Goal: Transaction & Acquisition: Purchase product/service

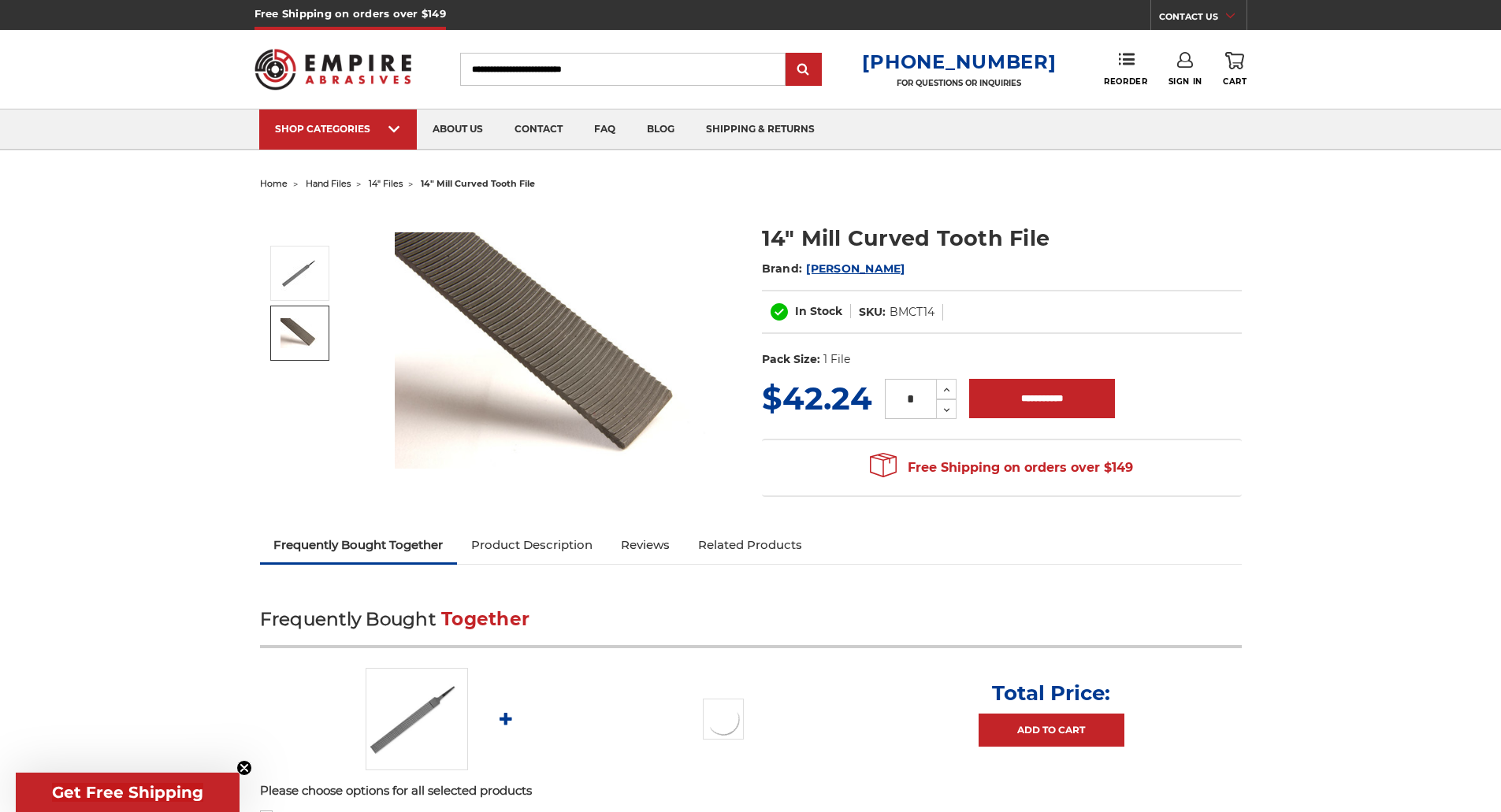
click at [305, 343] on img at bounding box center [300, 333] width 40 height 30
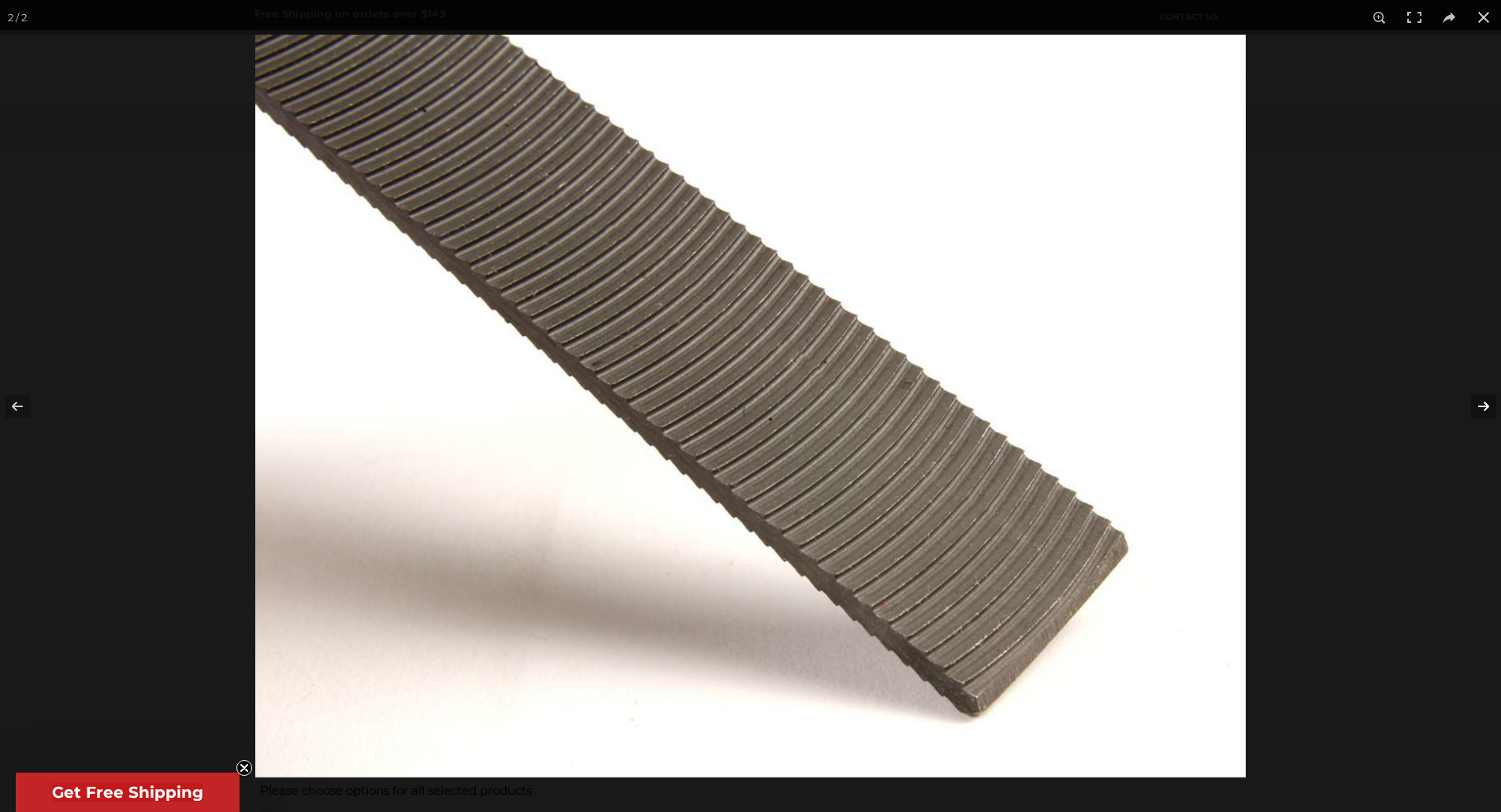
click at [1480, 402] on button at bounding box center [1473, 406] width 55 height 79
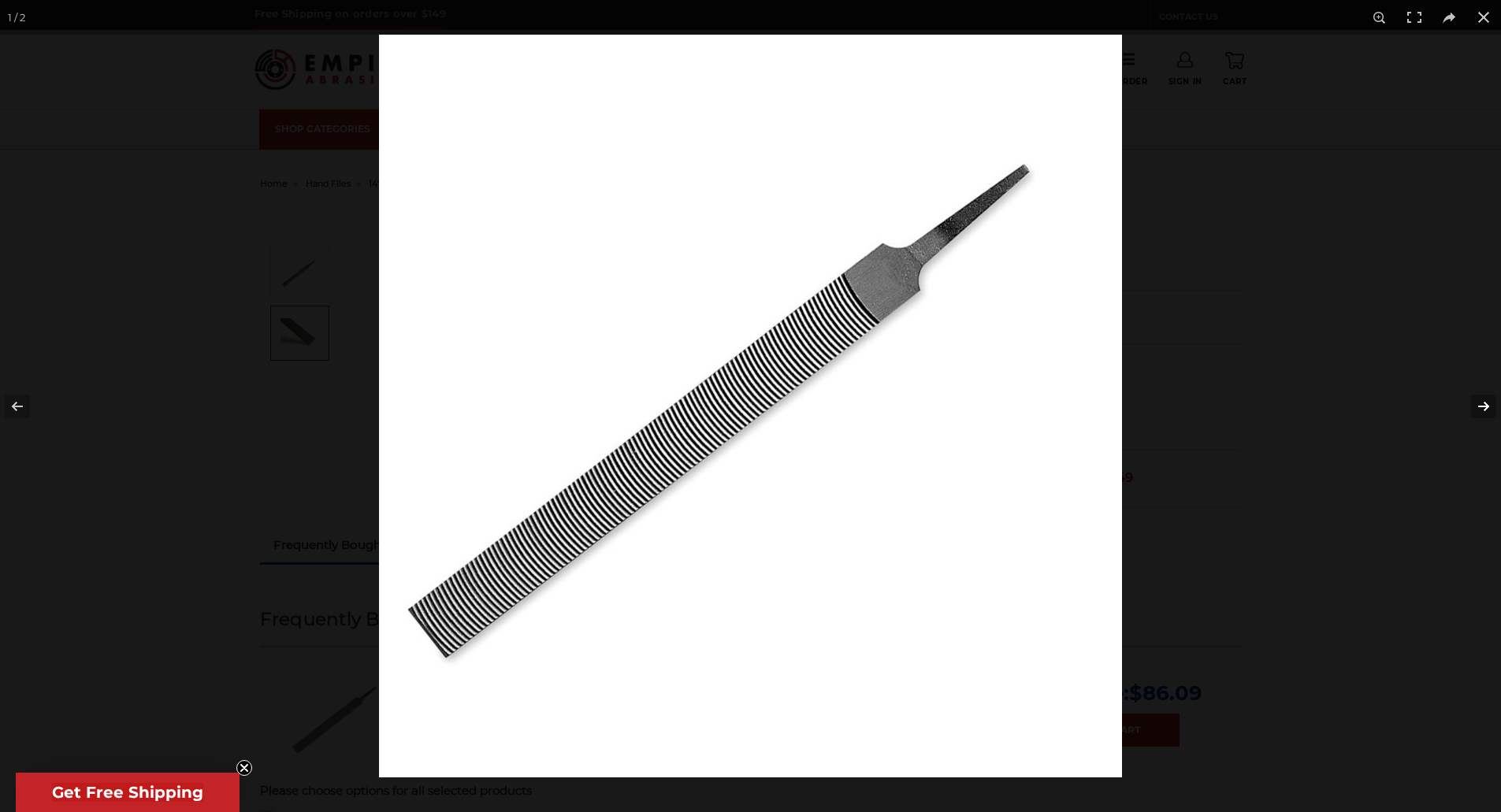
click at [1480, 402] on button at bounding box center [1473, 406] width 55 height 79
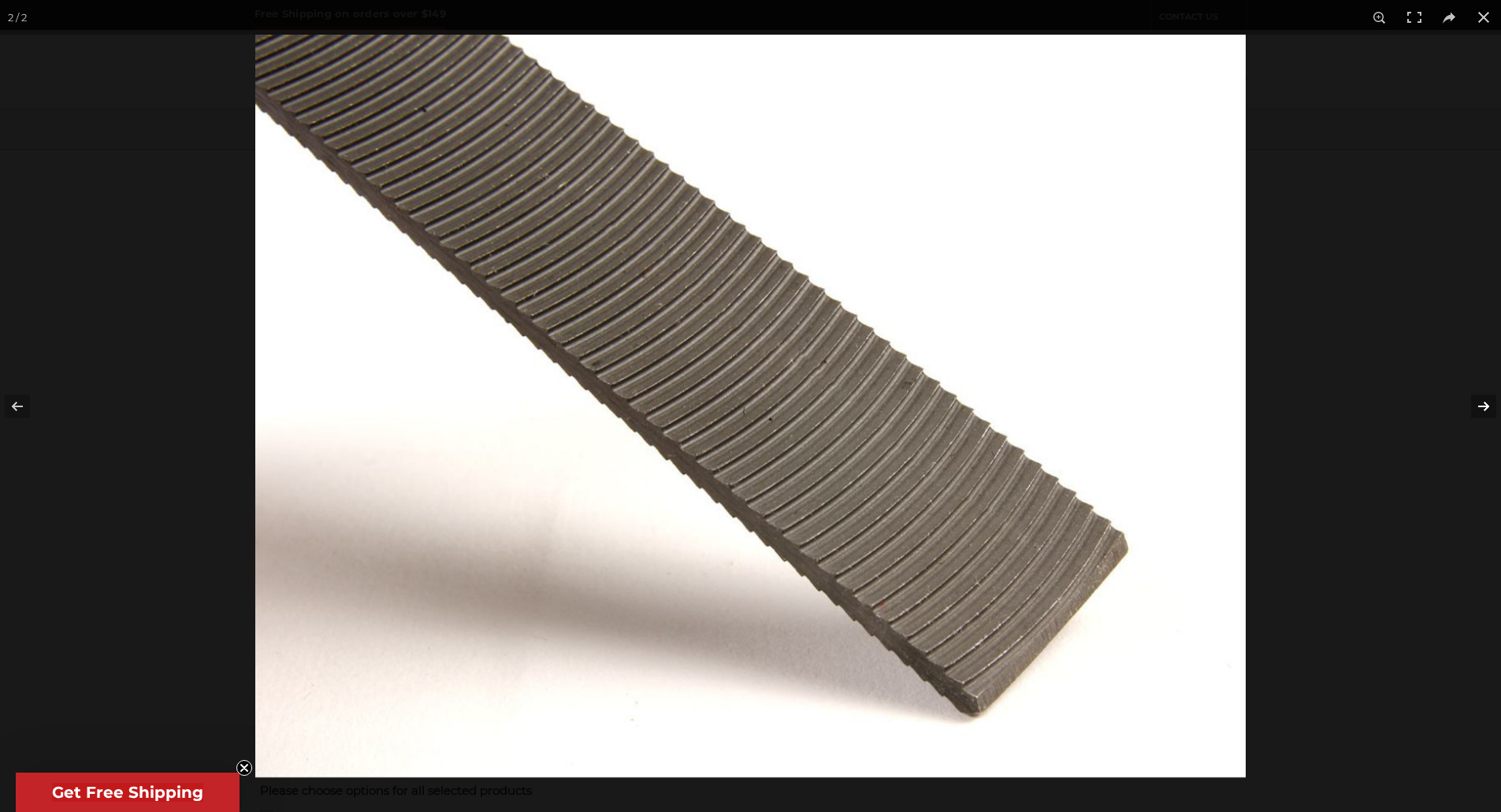
click at [1477, 398] on button at bounding box center [1473, 406] width 55 height 79
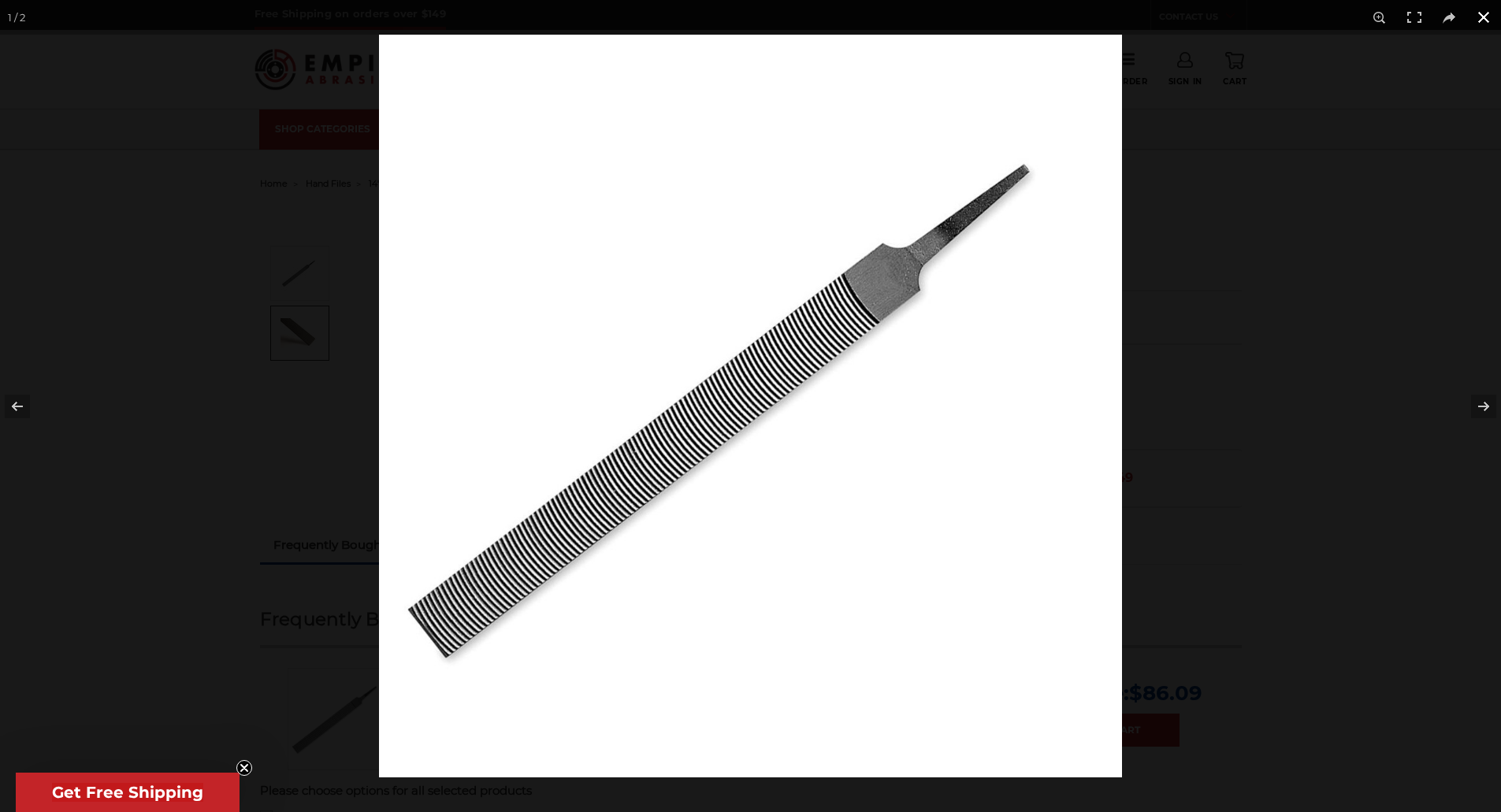
click at [1316, 469] on div at bounding box center [1129, 440] width 1501 height 812
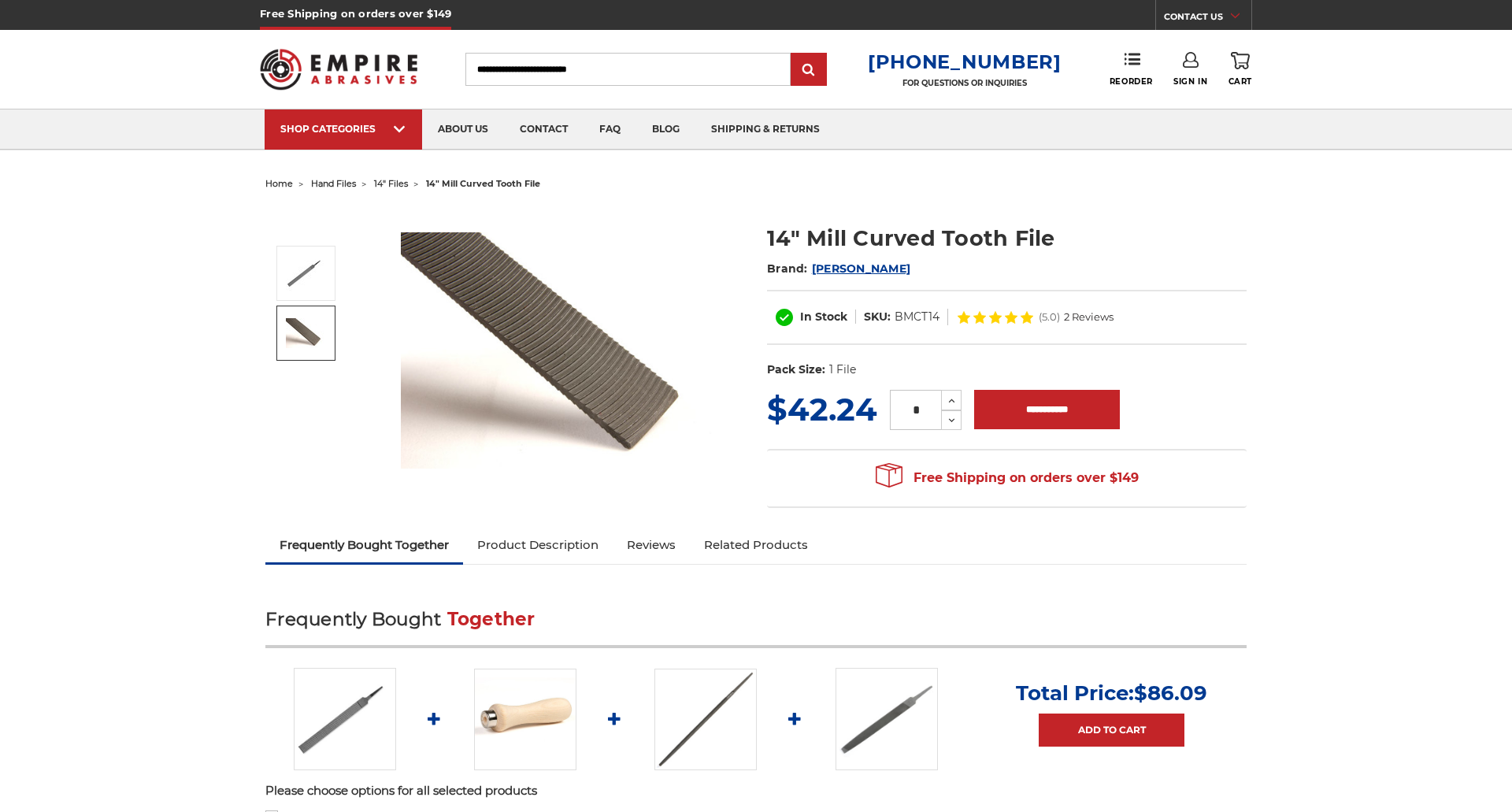
click at [974, 246] on circle "Close dialog" at bounding box center [978, 246] width 15 height 15
